Goal: Task Accomplishment & Management: Use online tool/utility

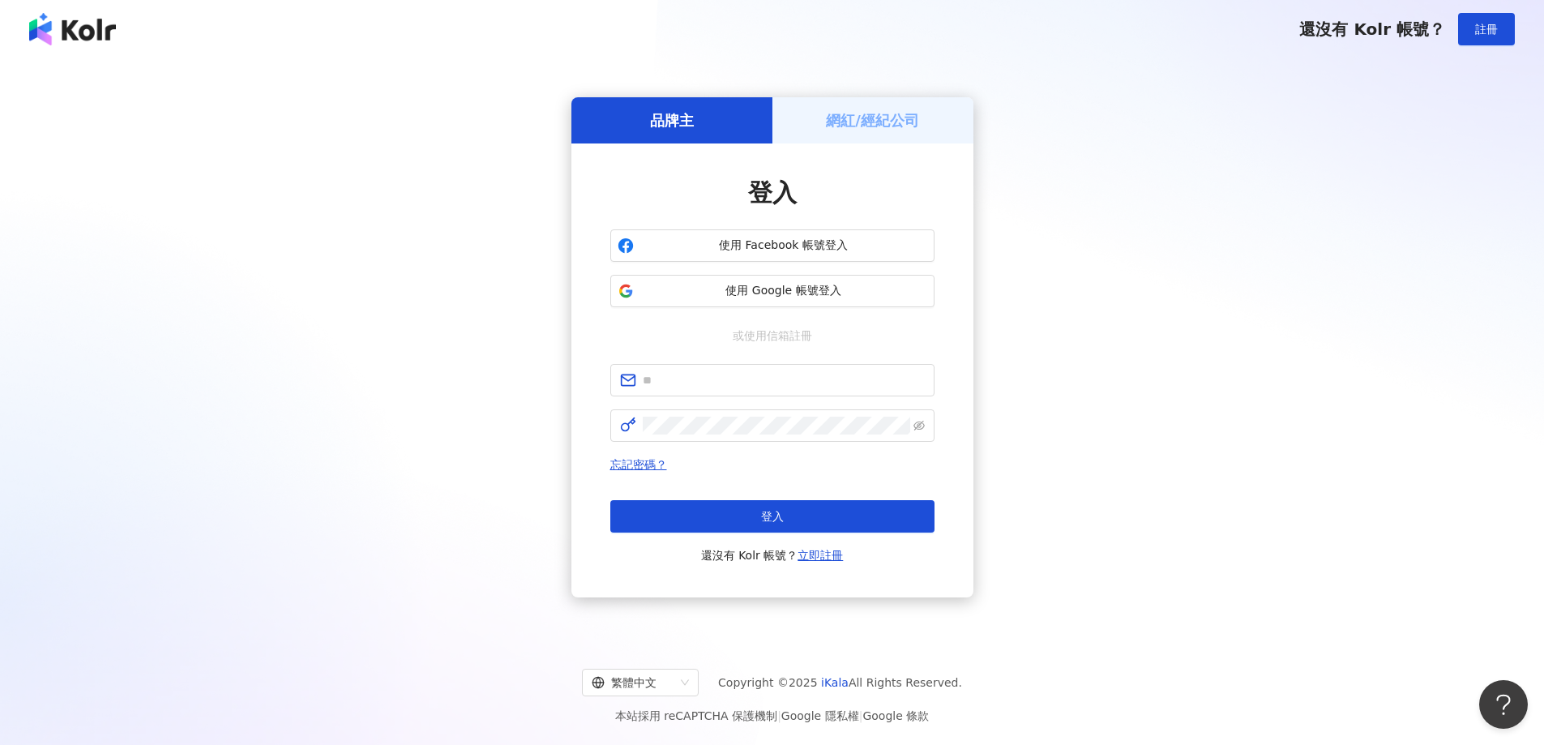
click at [898, 117] on h5 "網紅/經紀公司" at bounding box center [872, 120] width 93 height 20
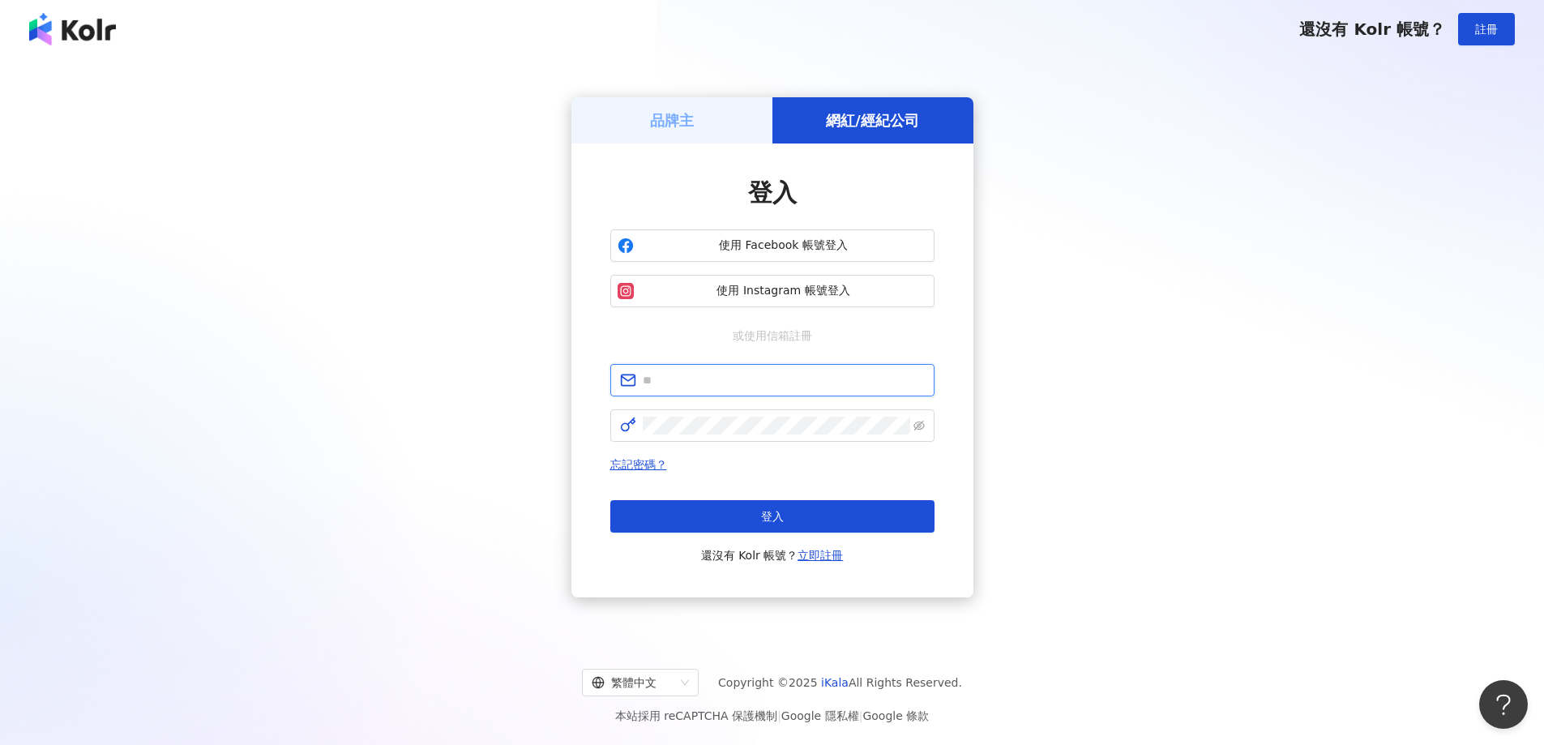
click at [741, 383] on input "text" at bounding box center [784, 380] width 282 height 18
type input "**********"
click at [695, 437] on span at bounding box center [772, 425] width 324 height 32
click button "登入" at bounding box center [772, 516] width 324 height 32
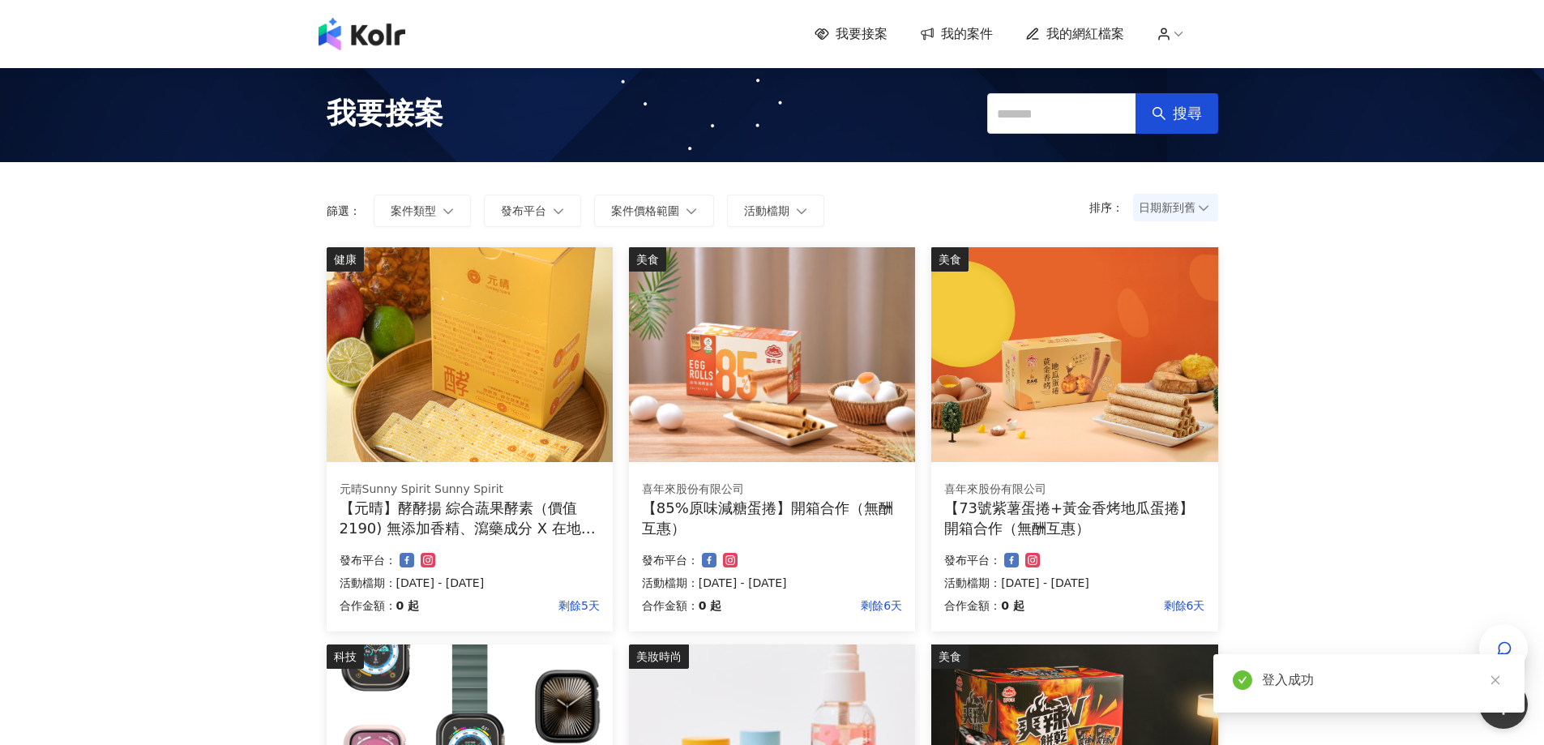
click at [1492, 683] on icon "close" at bounding box center [1494, 680] width 9 height 9
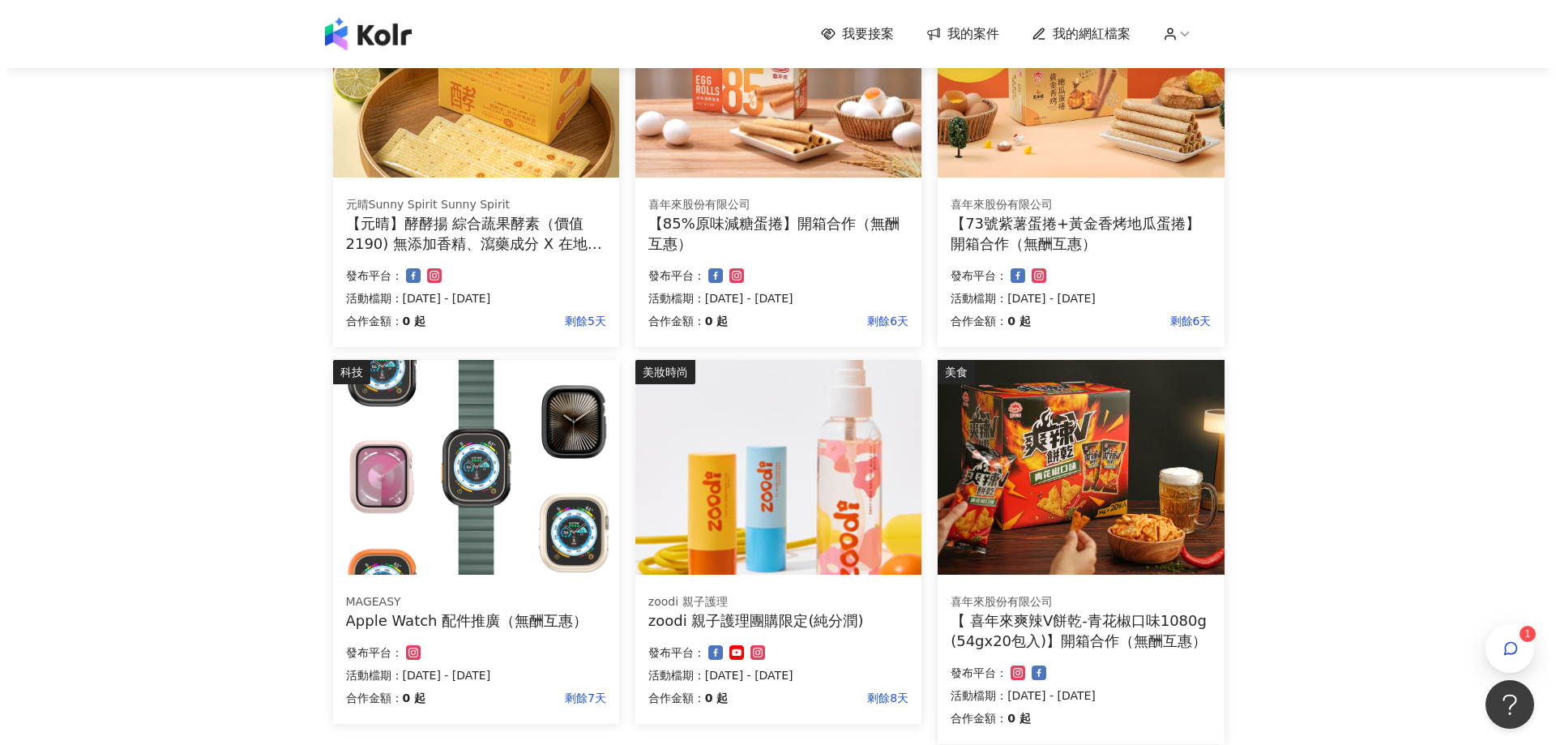
scroll to position [324, 0]
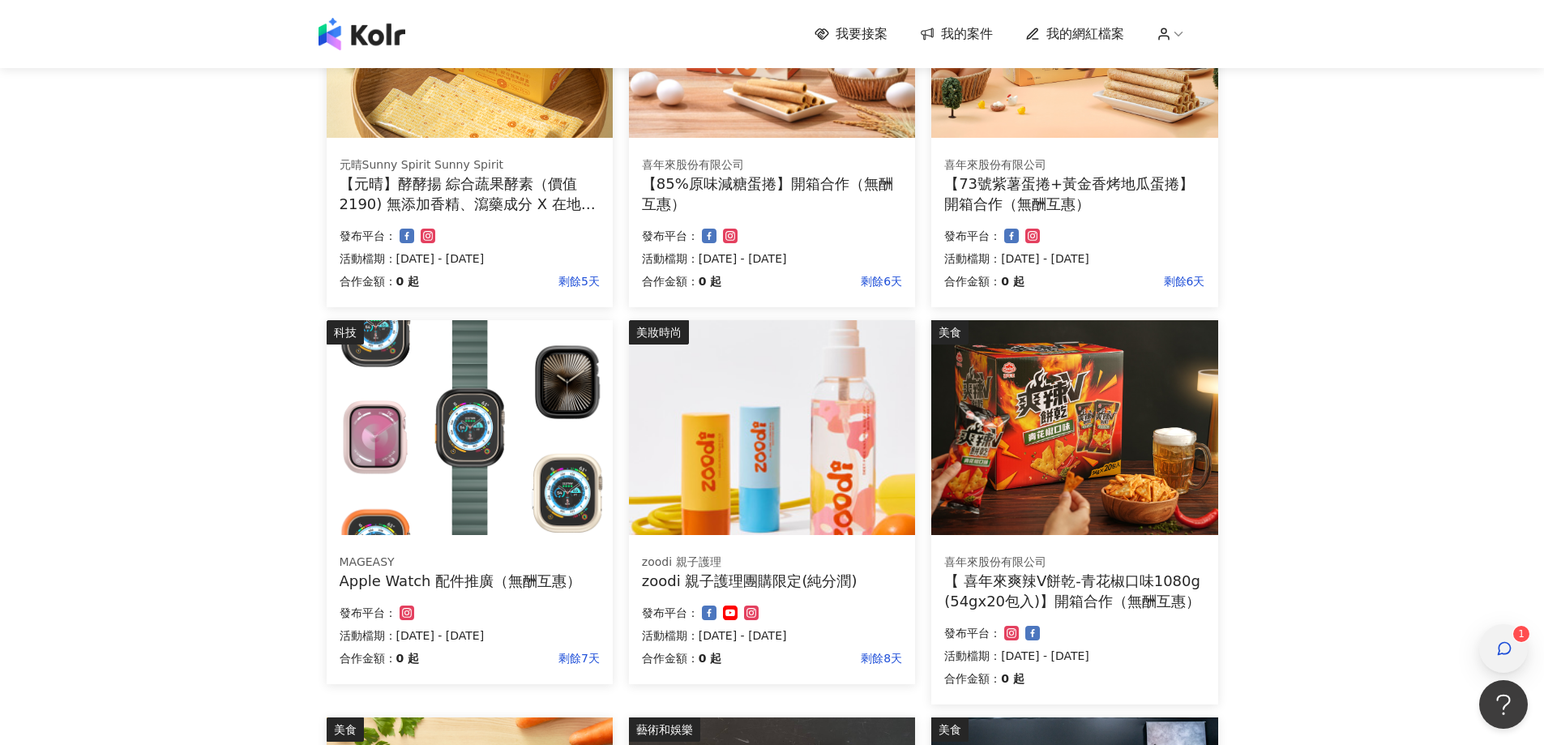
click at [1499, 646] on icon "button" at bounding box center [1504, 649] width 12 height 12
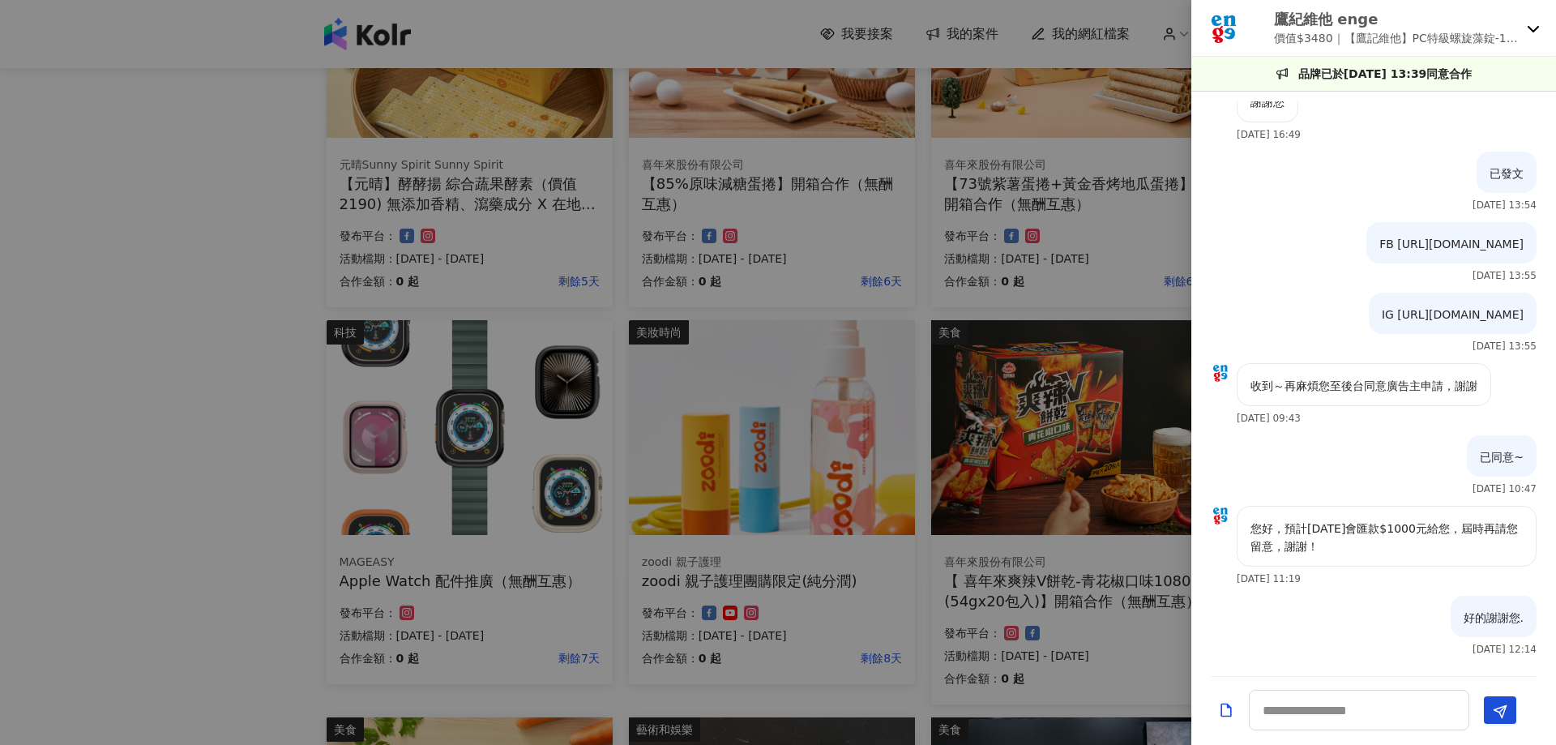
scroll to position [2044, 0]
click at [1533, 33] on icon at bounding box center [1533, 28] width 13 height 13
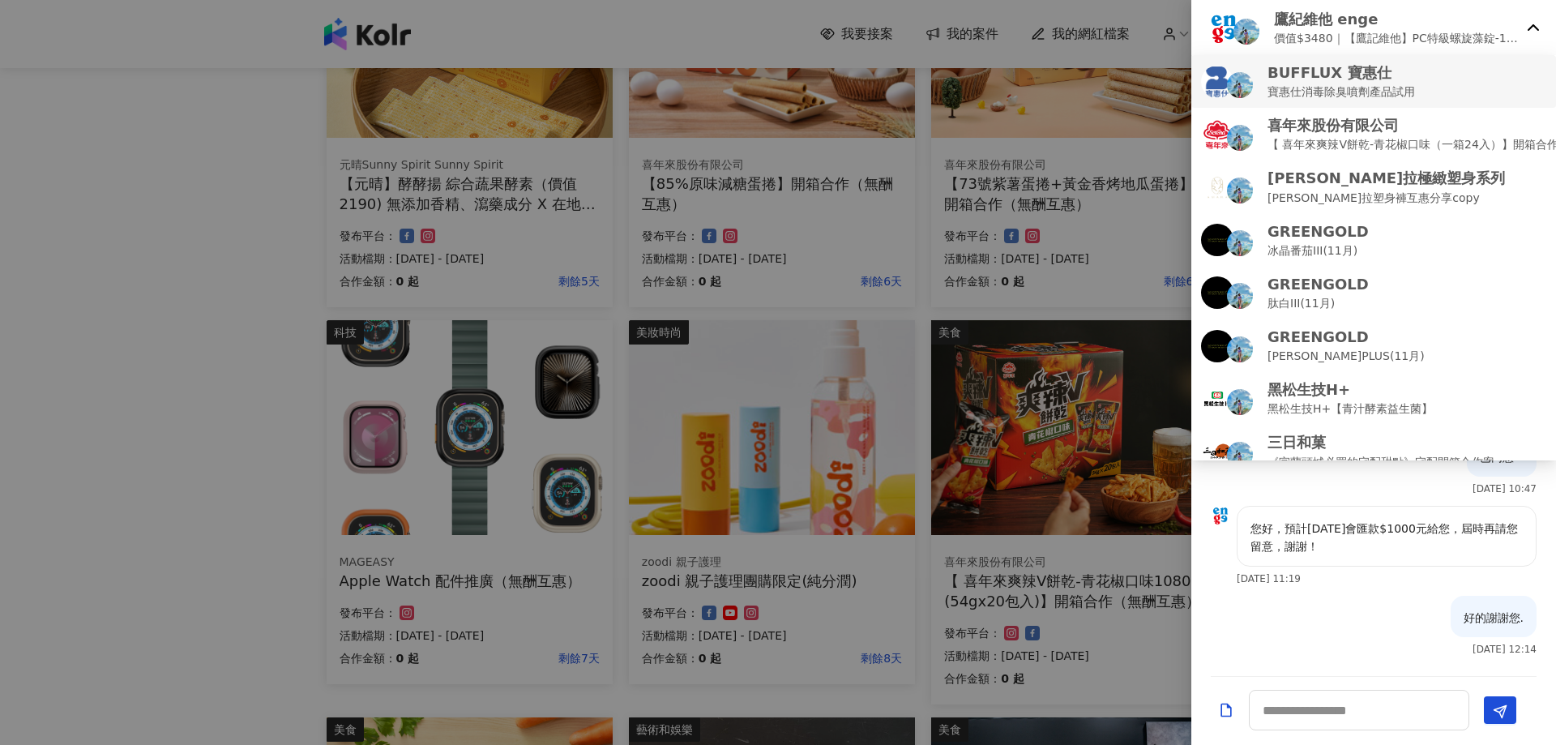
click at [1387, 89] on p "寶惠仕消毒除臭噴劑產品試用" at bounding box center [1341, 92] width 147 height 18
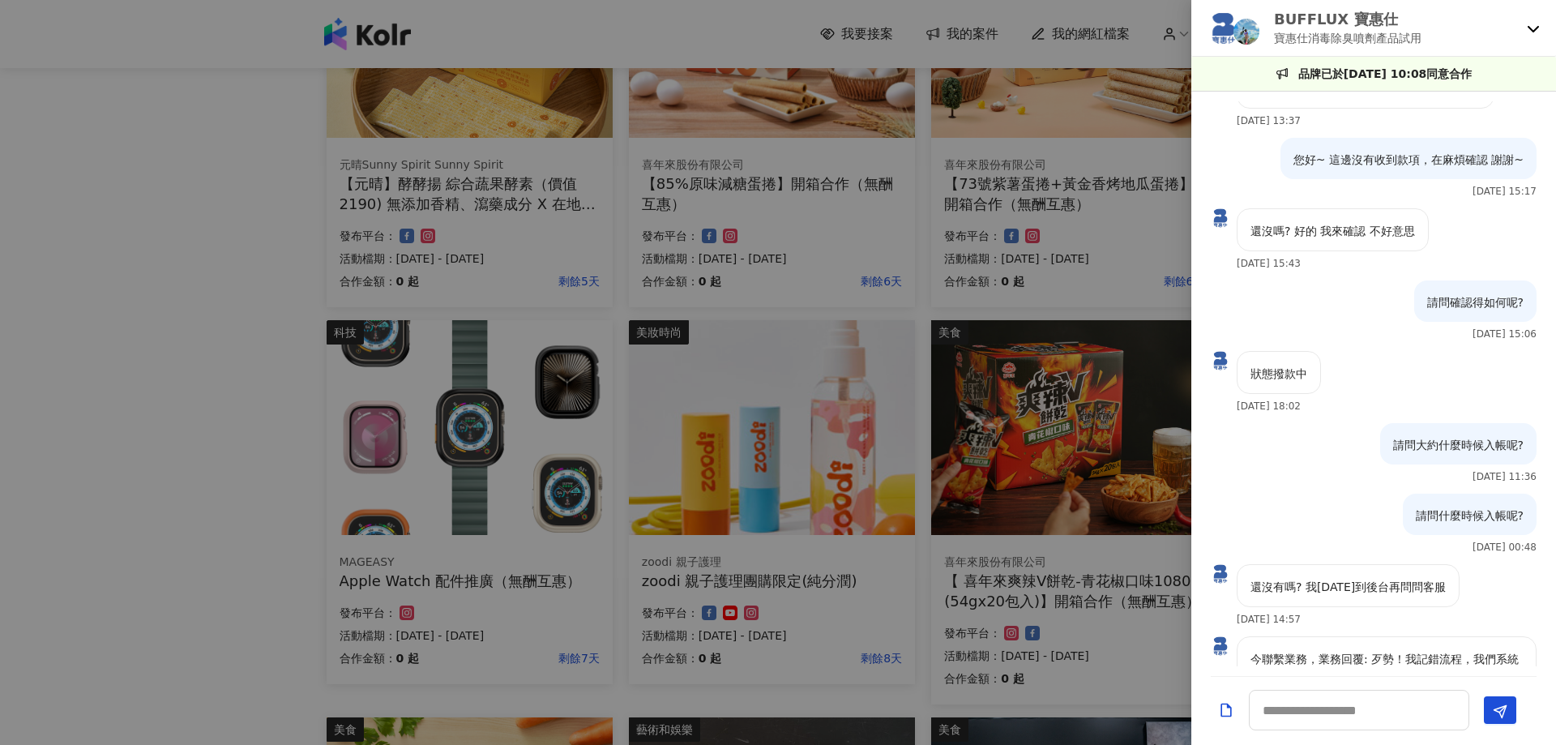
scroll to position [1454, 0]
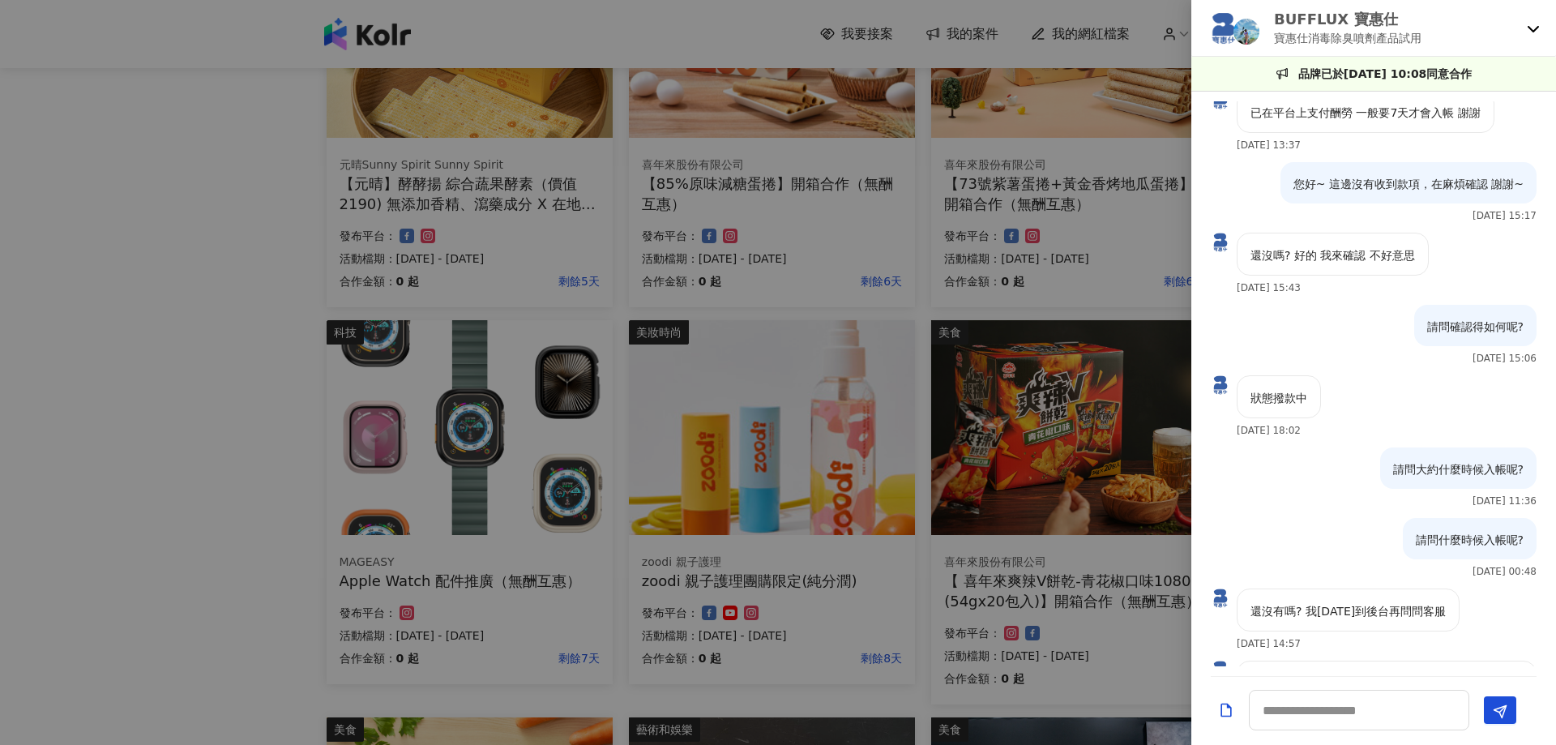
click at [1536, 28] on icon at bounding box center [1533, 29] width 11 height 6
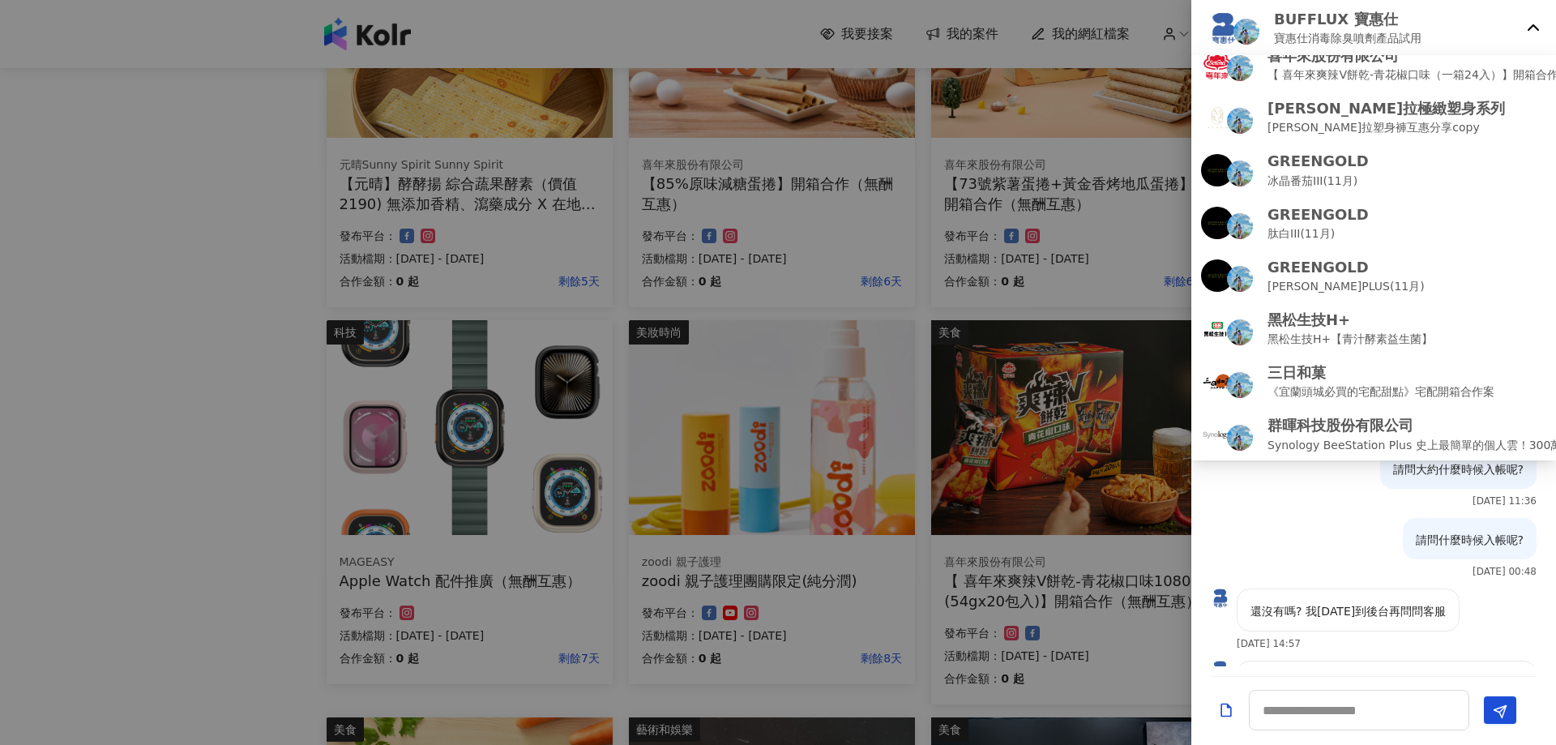
scroll to position [0, 0]
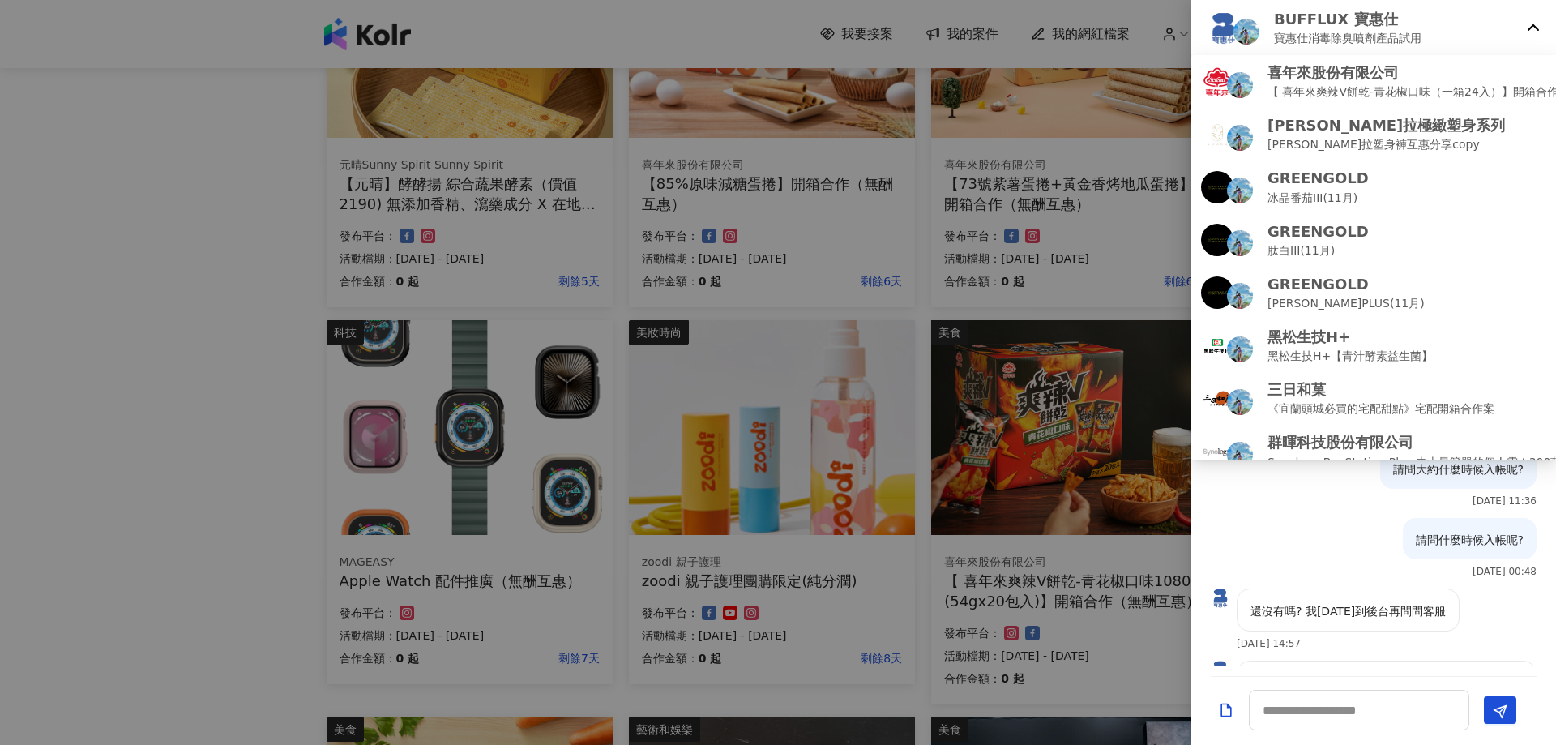
click at [1543, 26] on div "BUFFLUX 寶惠仕 寶惠仕消毒除臭噴劑產品試用" at bounding box center [1373, 28] width 365 height 57
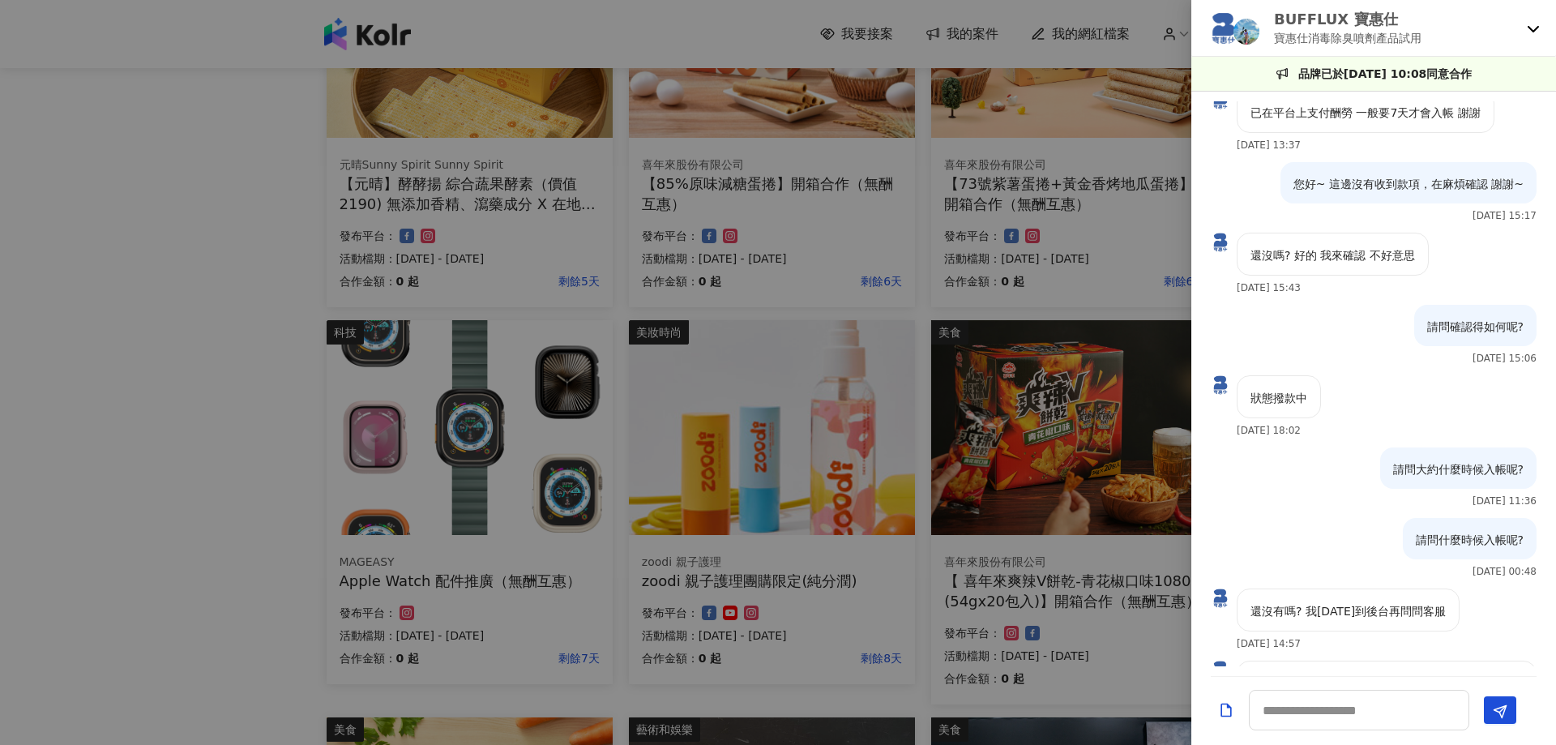
click at [224, 526] on div at bounding box center [778, 372] width 1556 height 745
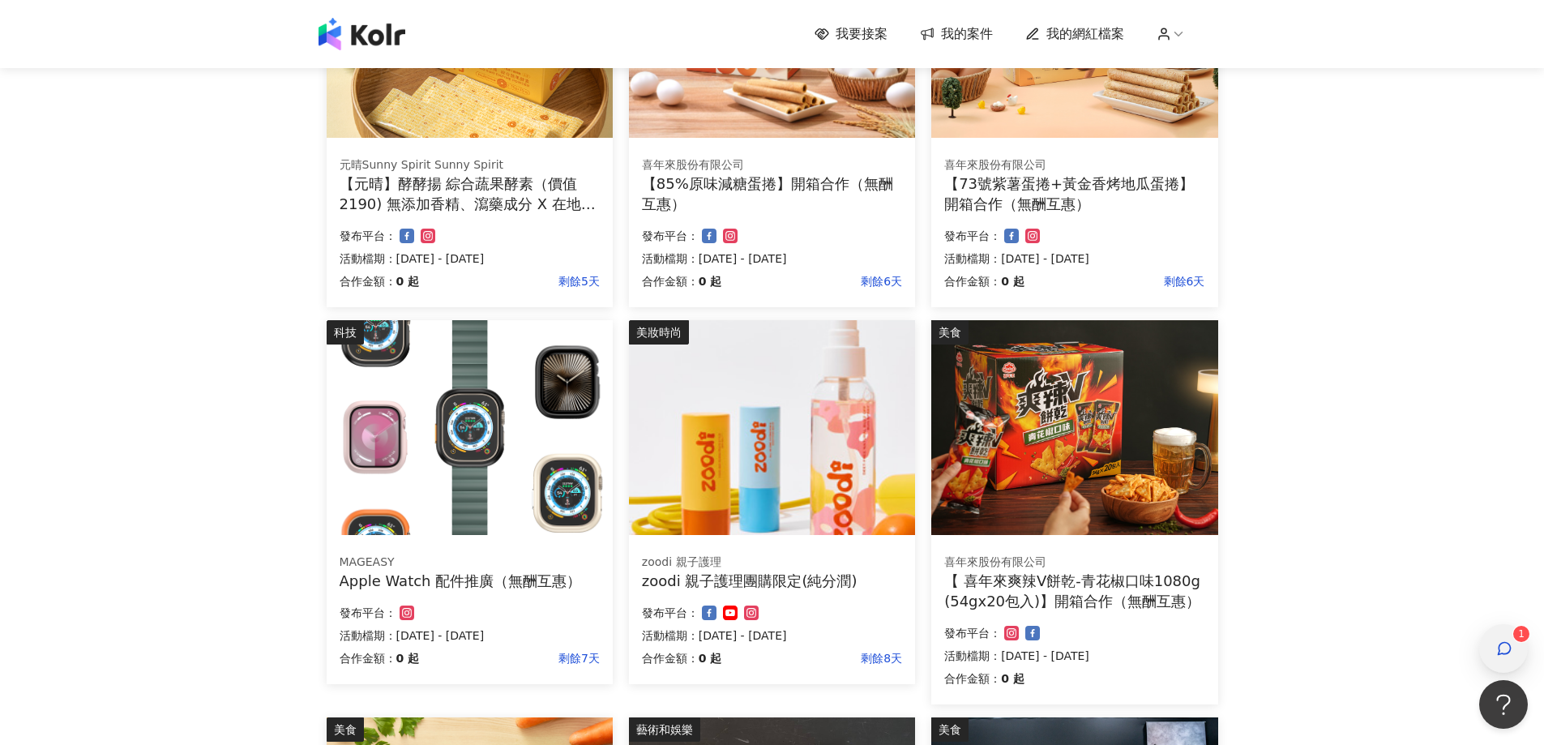
click at [1512, 629] on div "button" at bounding box center [1503, 648] width 49 height 49
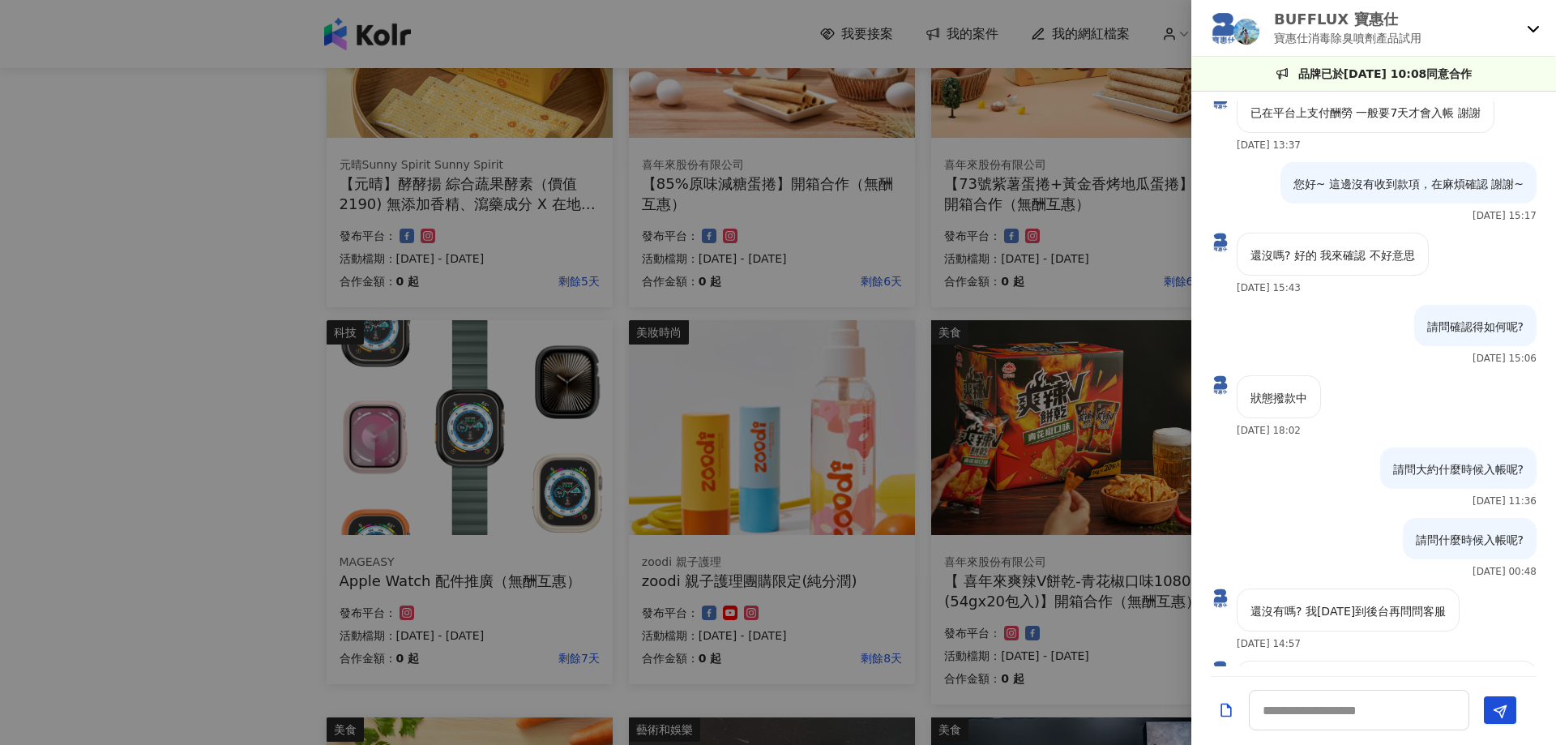
scroll to position [1697, 0]
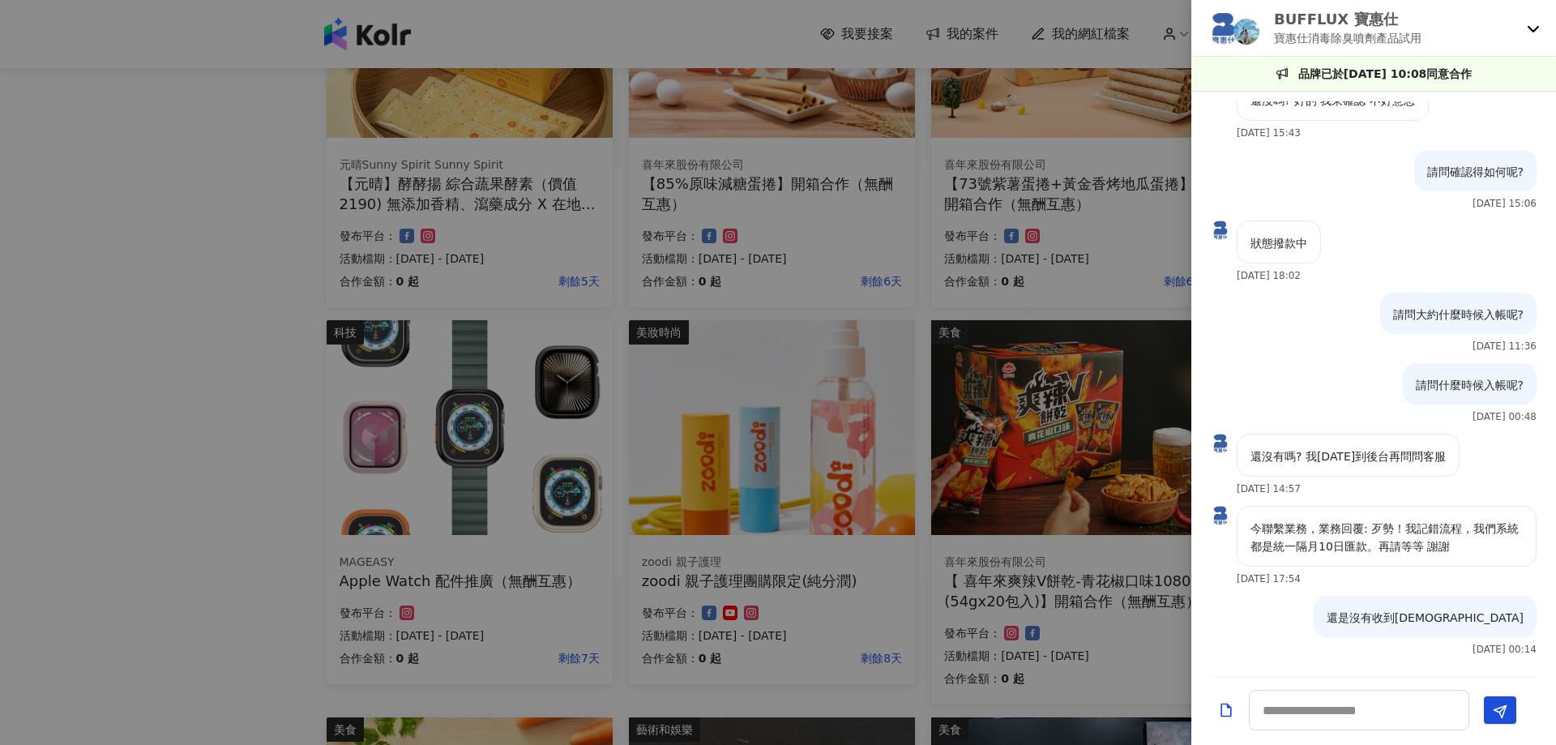
click at [1539, 29] on icon at bounding box center [1533, 28] width 13 height 13
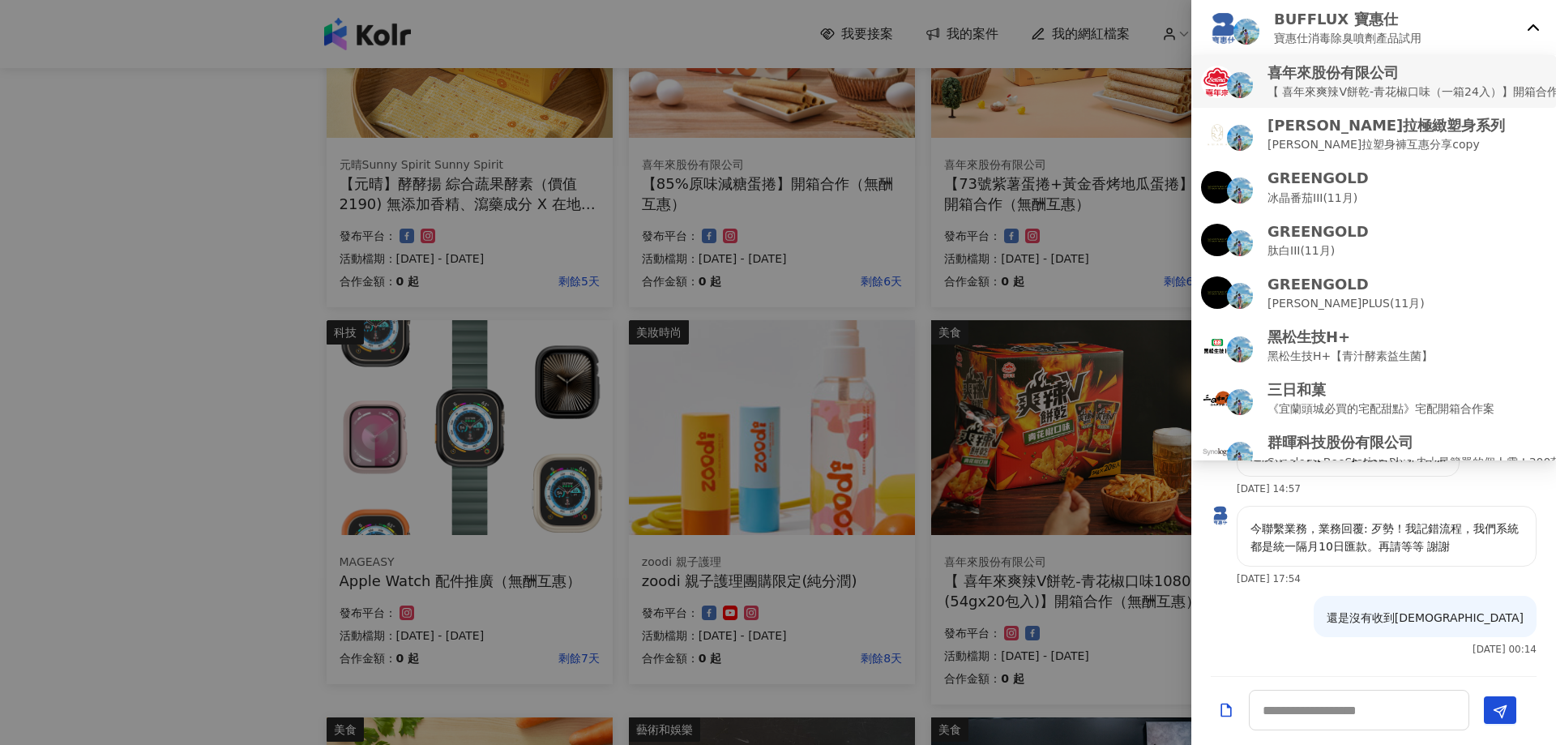
click at [1411, 91] on p "【 喜年來爽辣V餅乾-青花椒口味（一箱24入）】開箱合作（無酬互惠）" at bounding box center [1447, 92] width 359 height 18
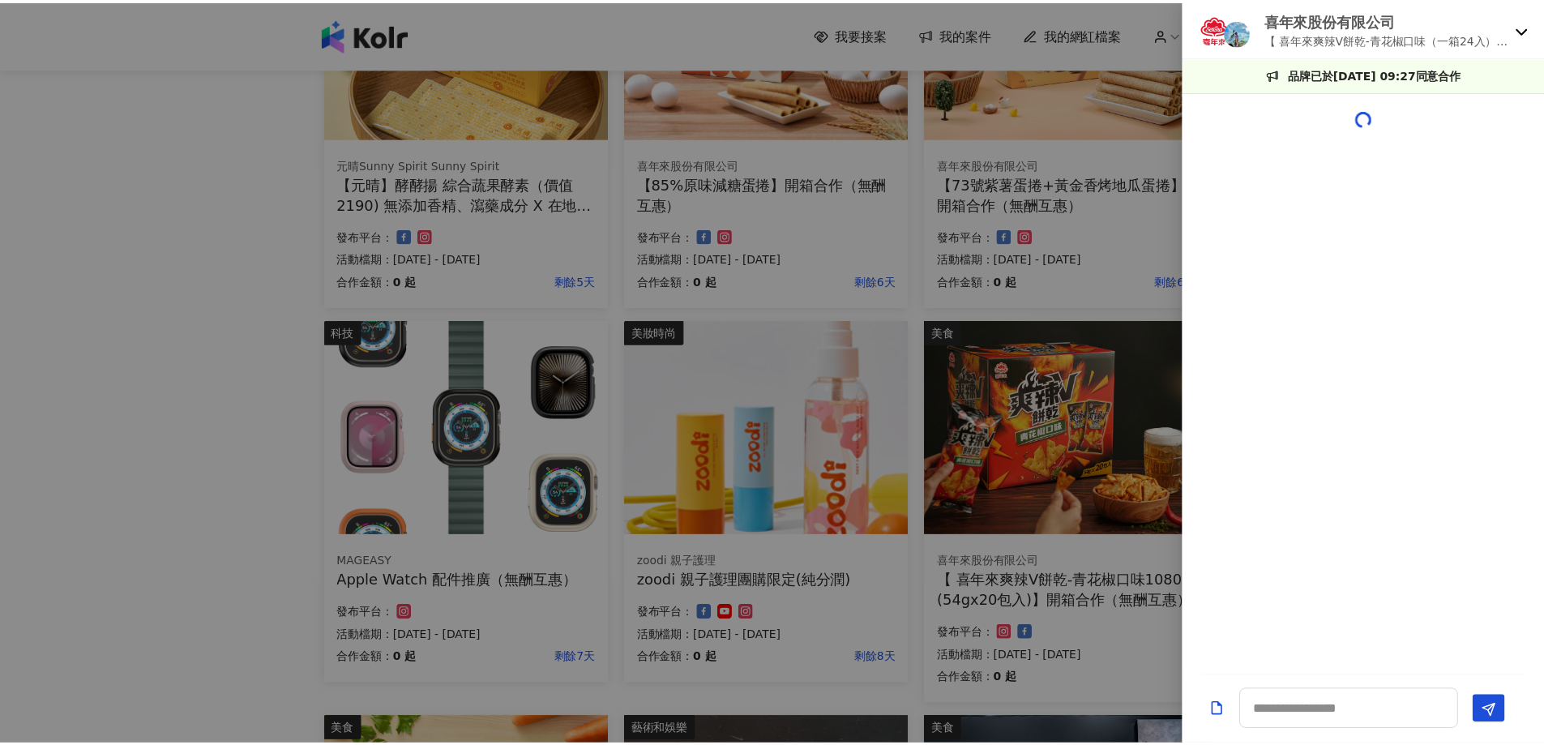
scroll to position [524, 0]
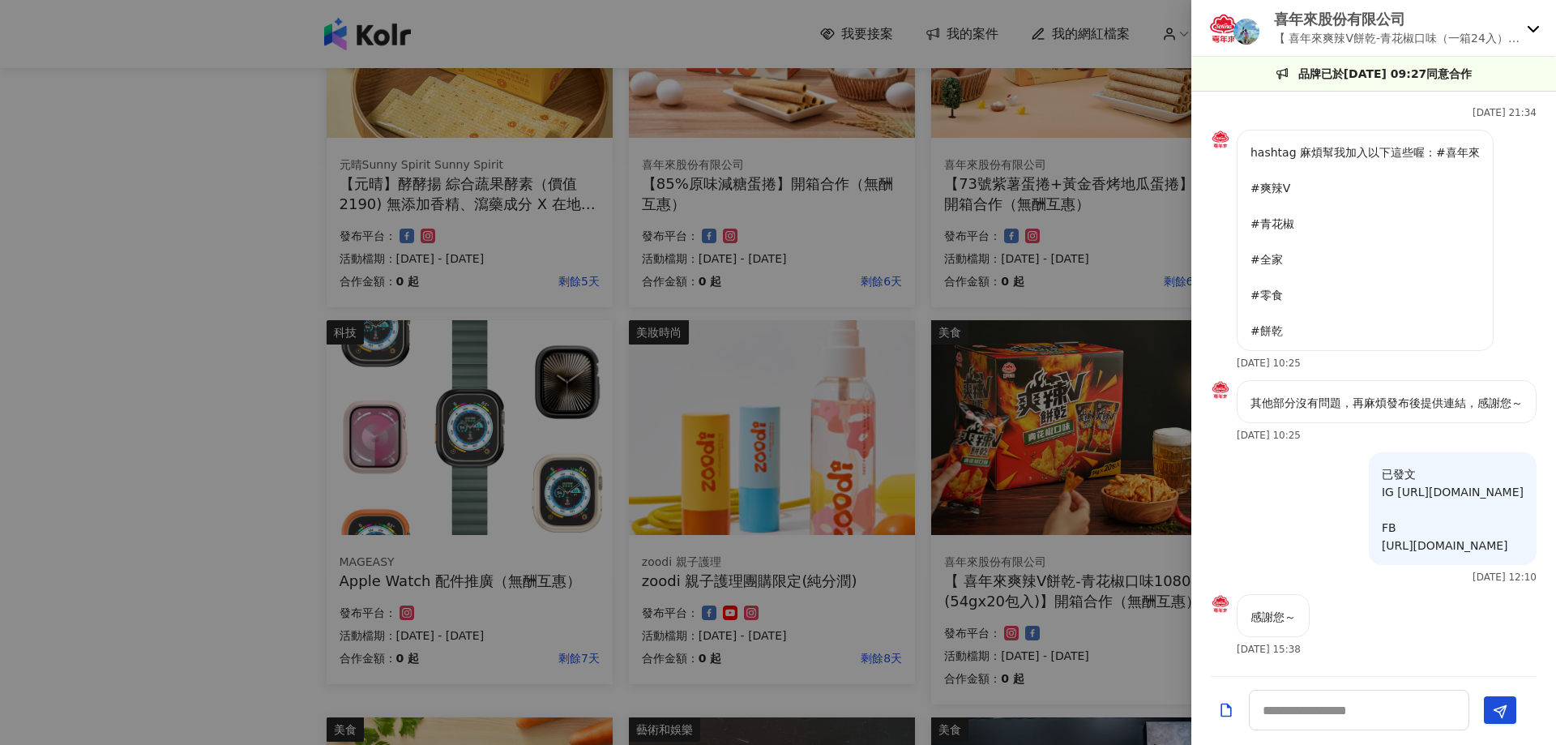
click at [1529, 26] on icon at bounding box center [1533, 28] width 13 height 13
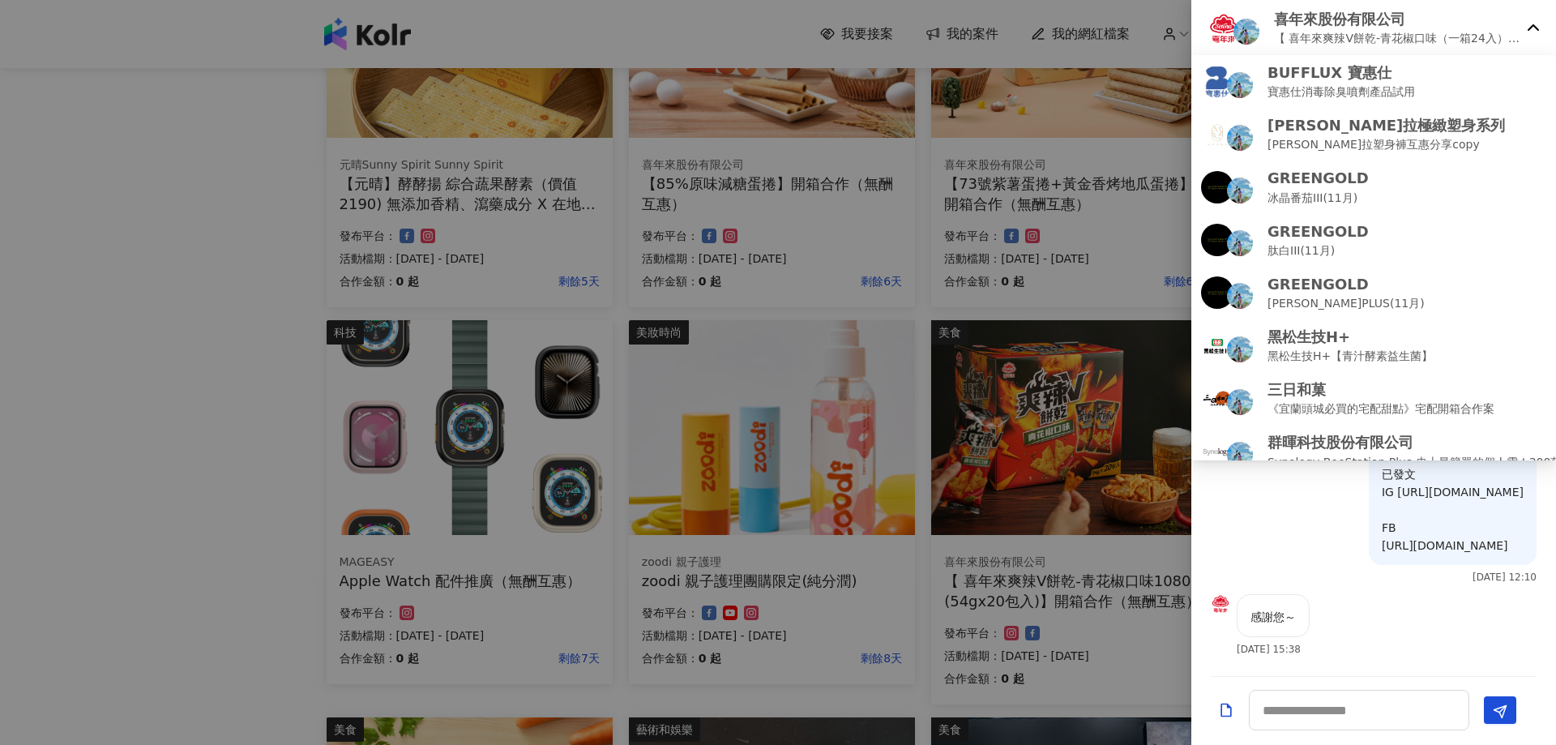
click at [0, 425] on div at bounding box center [778, 372] width 1556 height 745
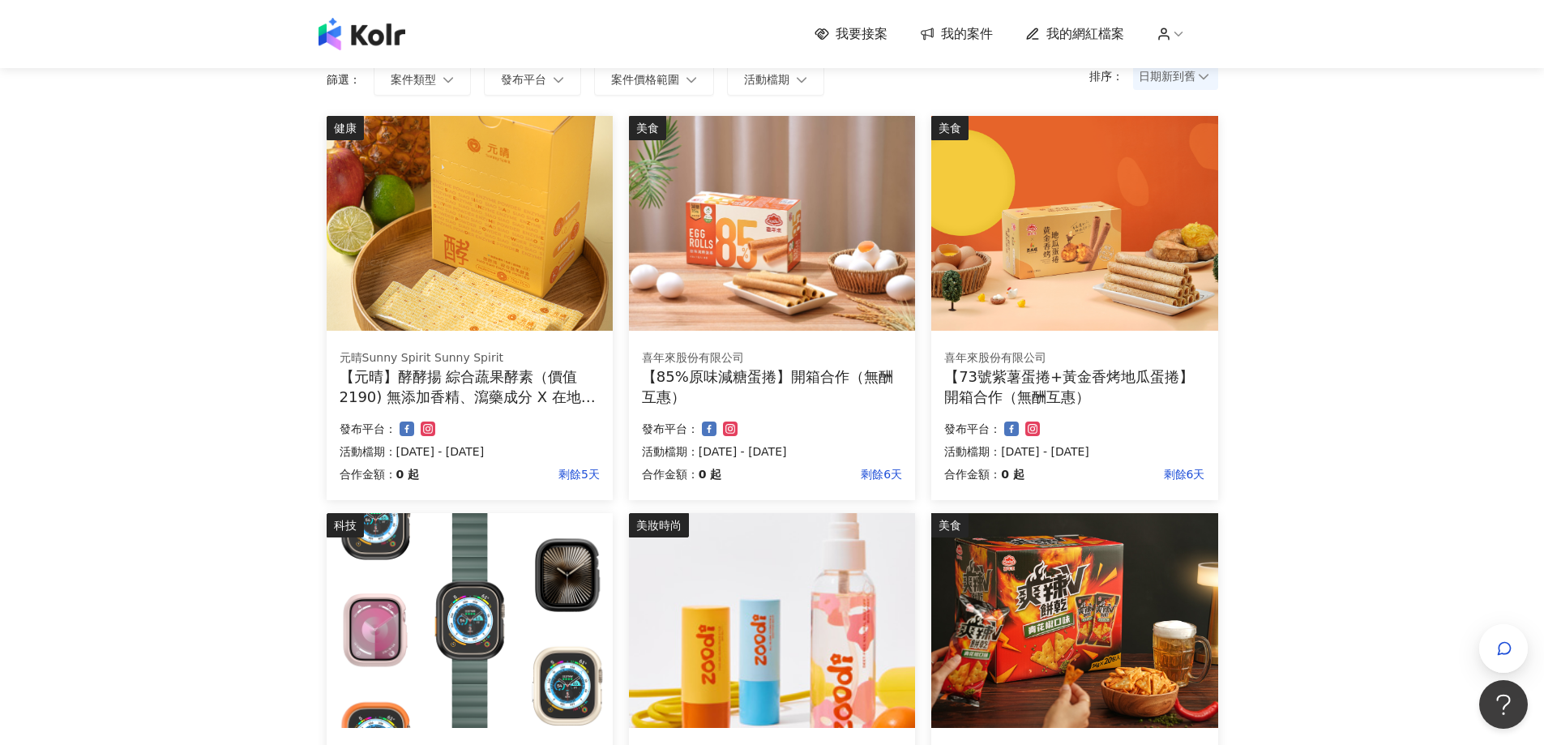
scroll to position [93, 0]
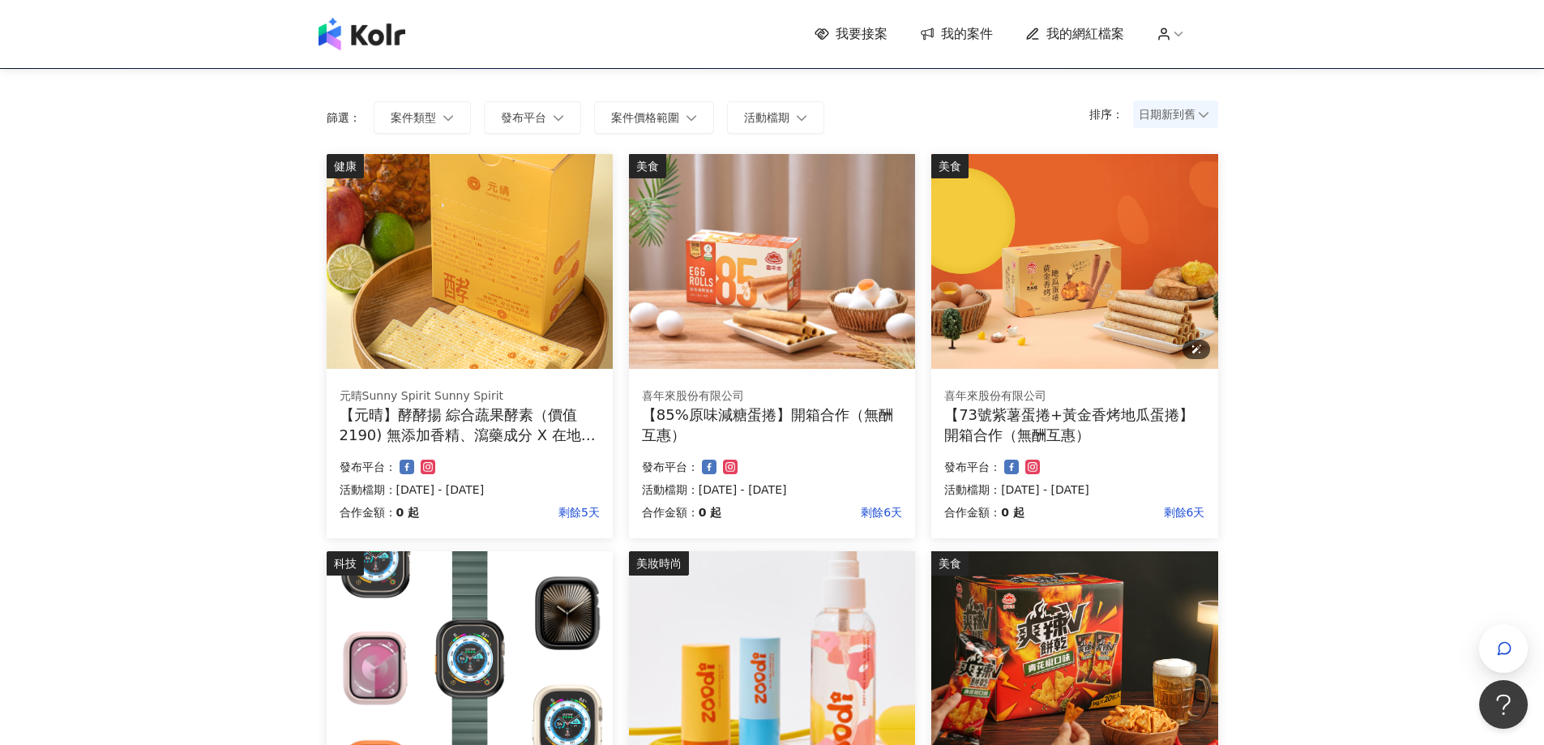
click at [1065, 313] on img at bounding box center [1074, 261] width 286 height 215
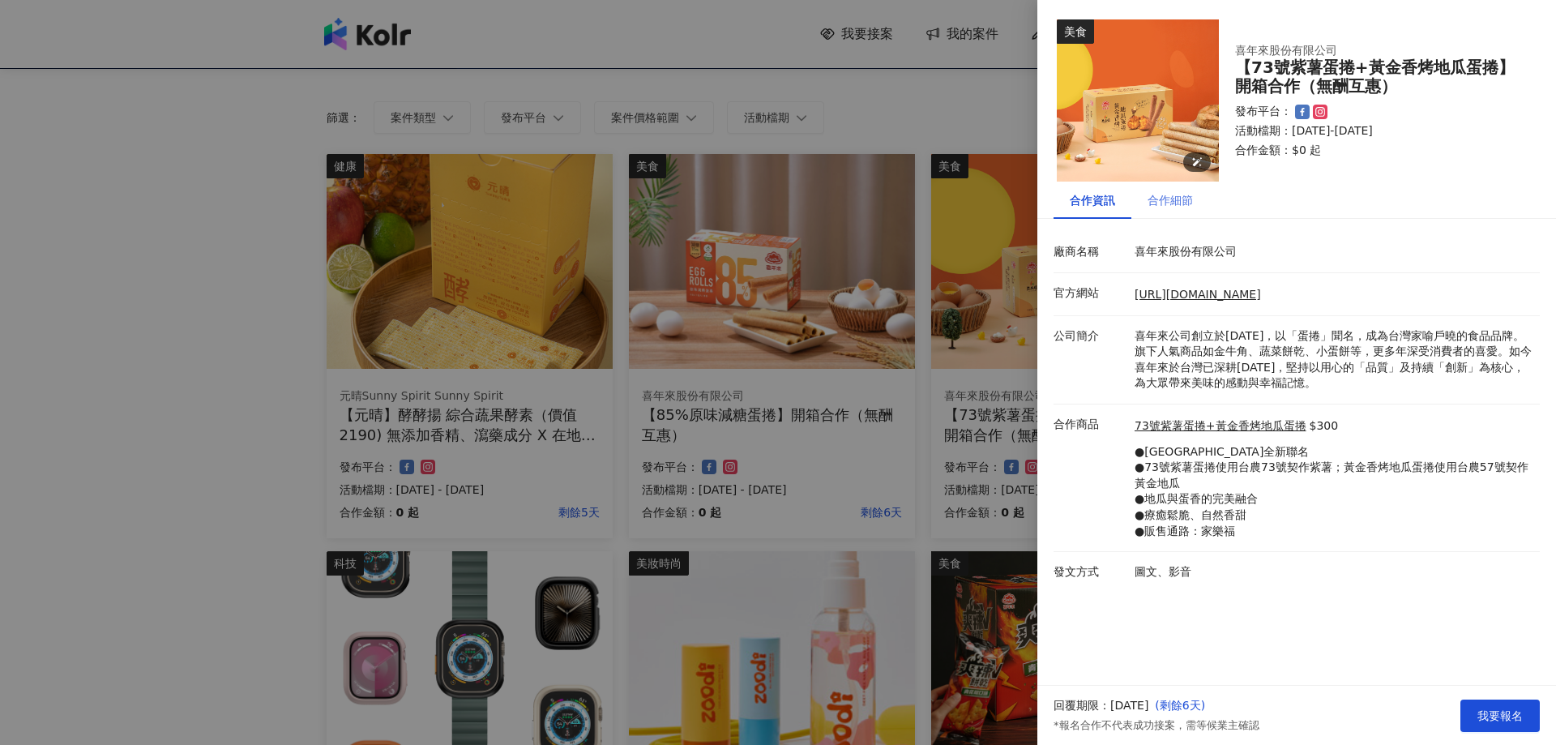
click at [1191, 209] on div "合作細節" at bounding box center [1170, 200] width 78 height 37
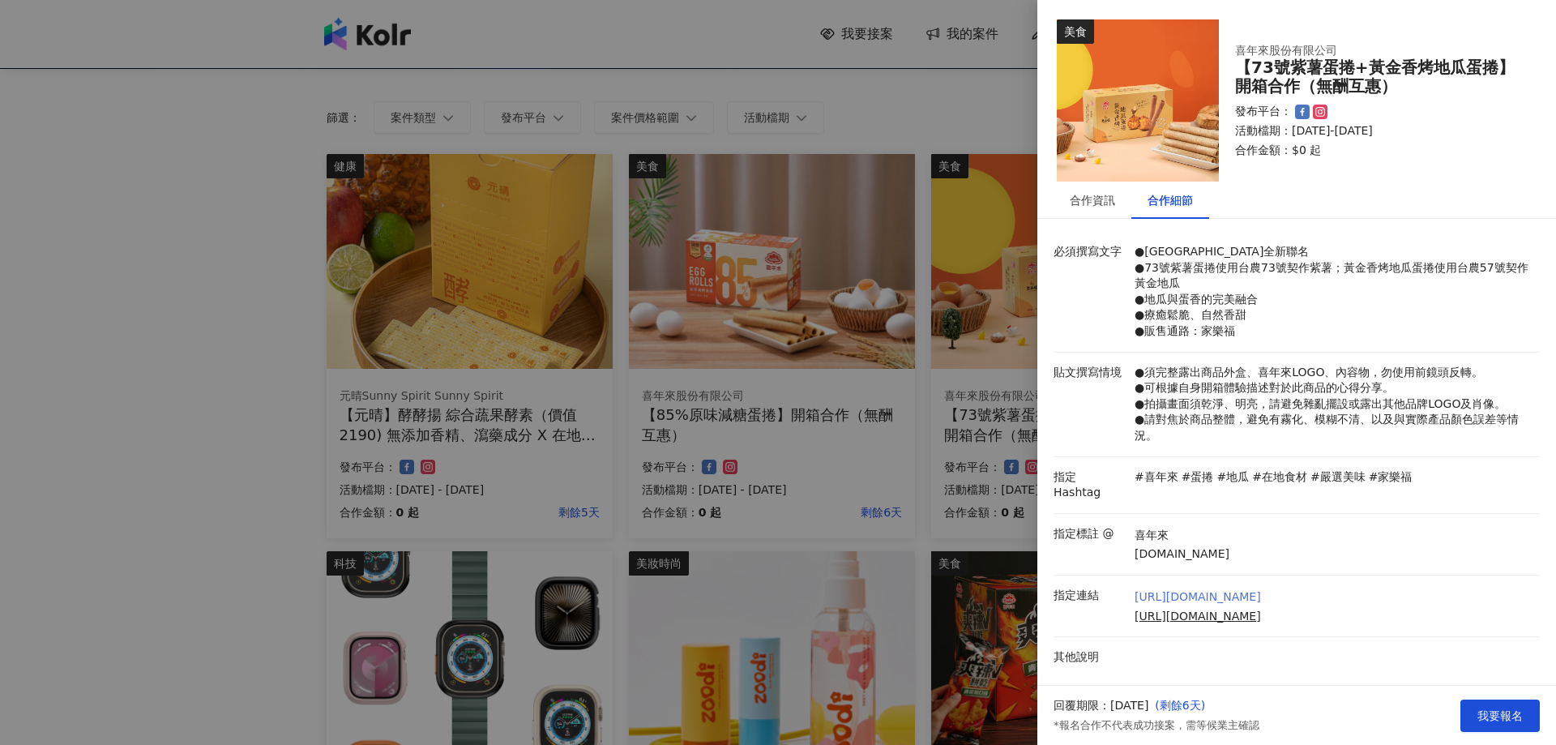
click at [1180, 591] on link "[URL][DOMAIN_NAME]" at bounding box center [1198, 597] width 126 height 16
click at [168, 172] on div at bounding box center [778, 372] width 1556 height 745
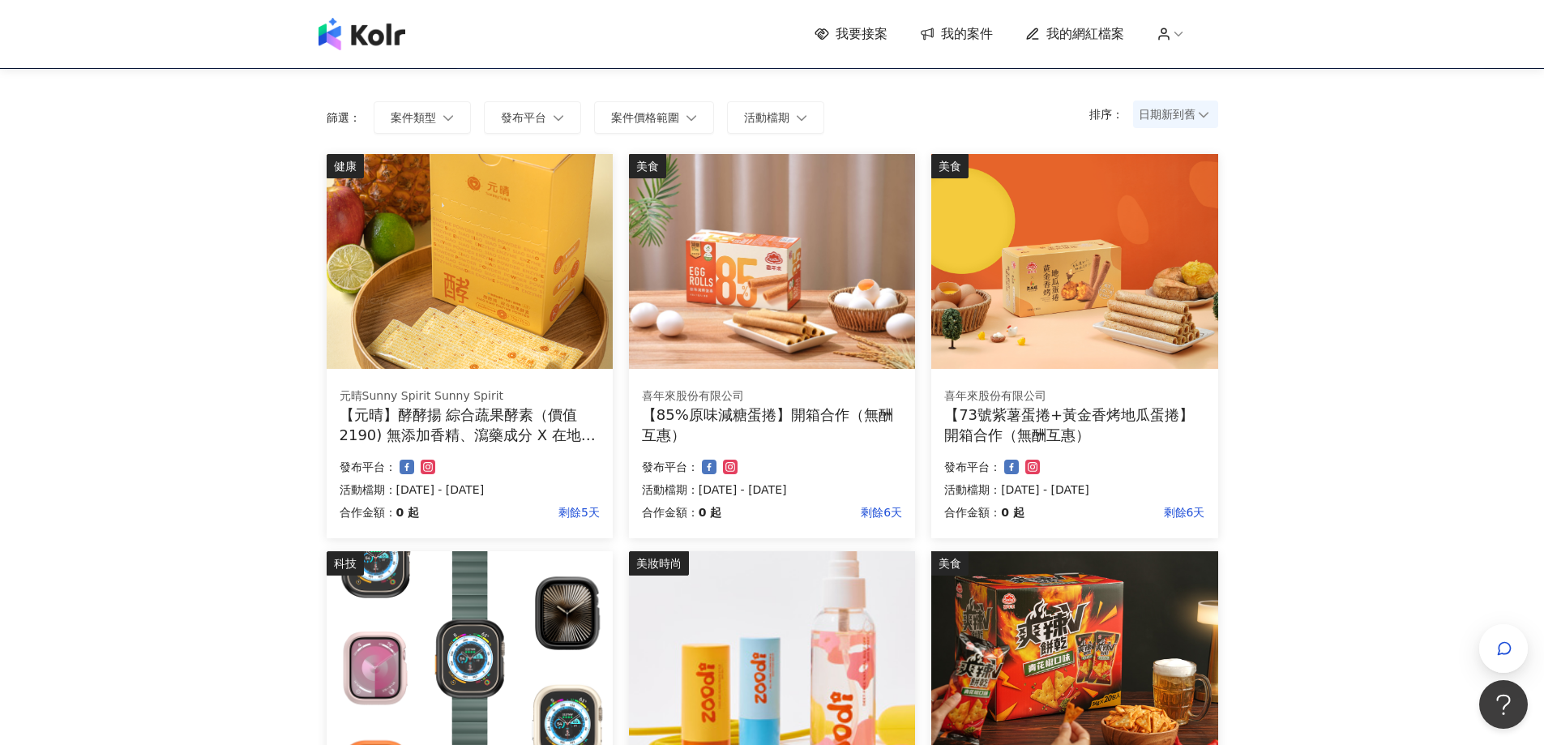
click at [405, 41] on img at bounding box center [361, 34] width 87 height 32
